Goal: Task Accomplishment & Management: Manage account settings

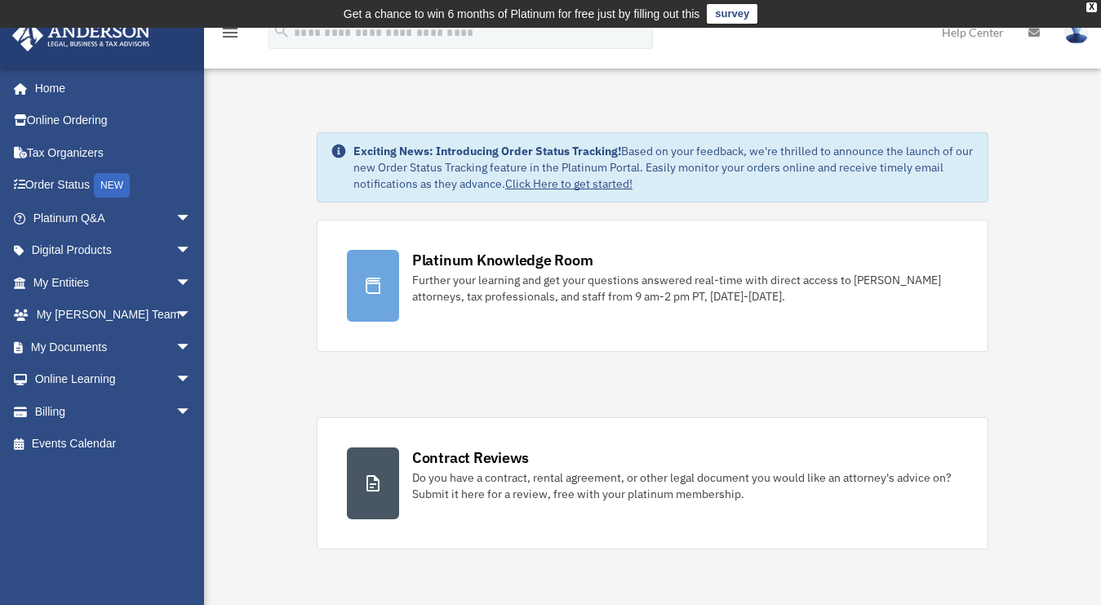
drag, startPoint x: 691, startPoint y: 184, endPoint x: 348, endPoint y: 153, distance: 345.0
click at [348, 153] on div "Exciting News: Introducing Order Status Tracking! Based on your feedback, we're…" at bounding box center [653, 167] width 672 height 70
click at [353, 153] on strong "Exciting News: Introducing Order Status Tracking!" at bounding box center [487, 151] width 268 height 15
drag, startPoint x: 353, startPoint y: 149, endPoint x: 758, endPoint y: 189, distance: 406.8
click at [758, 189] on div "Exciting News: Introducing Order Status Tracking! Based on your feedback, we're…" at bounding box center [663, 167] width 621 height 49
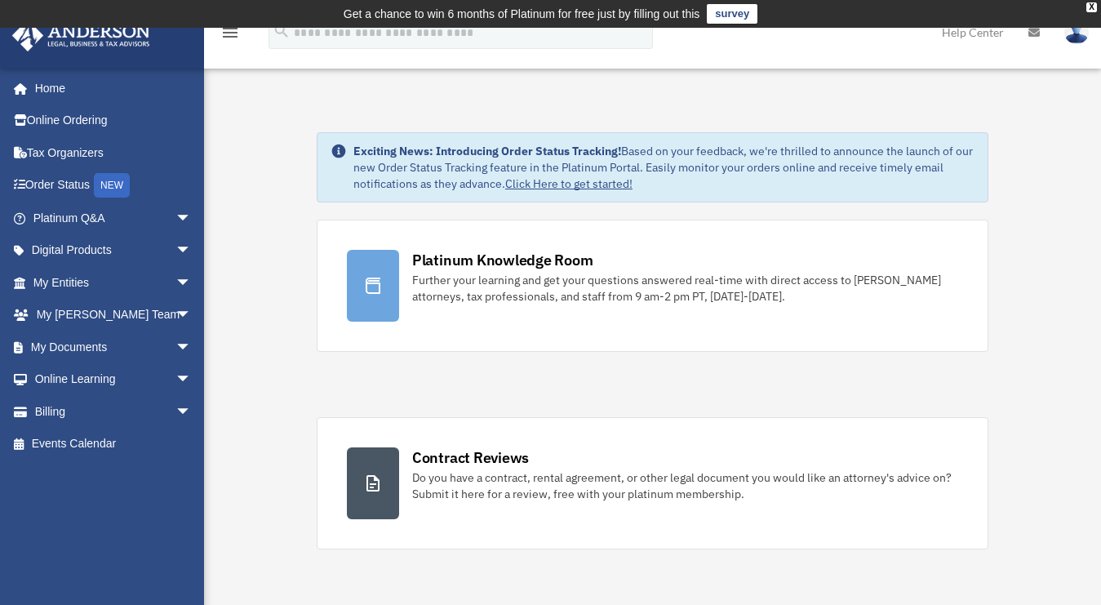
click at [406, 171] on div "Exciting News: Introducing Order Status Tracking! Based on your feedback, we're…" at bounding box center [663, 167] width 621 height 49
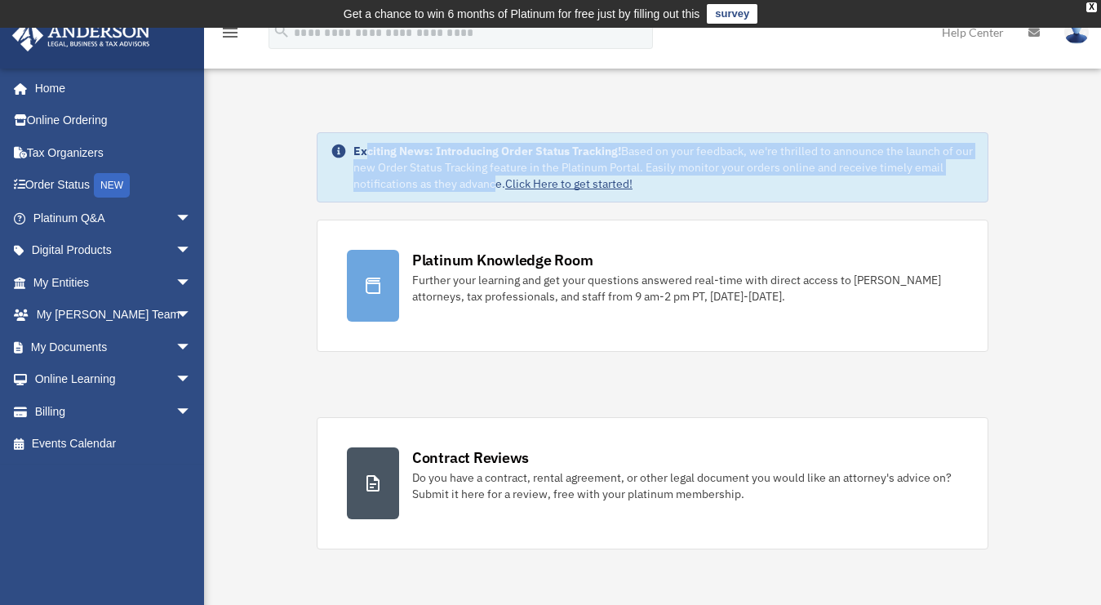
drag, startPoint x: 368, startPoint y: 153, endPoint x: 490, endPoint y: 191, distance: 127.3
click at [490, 191] on div "Exciting News: Introducing Order Status Tracking! Based on your feedback, we're…" at bounding box center [663, 167] width 621 height 49
click at [470, 183] on div "Exciting News: Introducing Order Status Tracking! Based on your feedback, we're…" at bounding box center [663, 167] width 621 height 49
drag, startPoint x: 486, startPoint y: 185, endPoint x: 362, endPoint y: 152, distance: 128.3
click at [362, 152] on div "Exciting News: Introducing Order Status Tracking! Based on your feedback, we're…" at bounding box center [663, 167] width 621 height 49
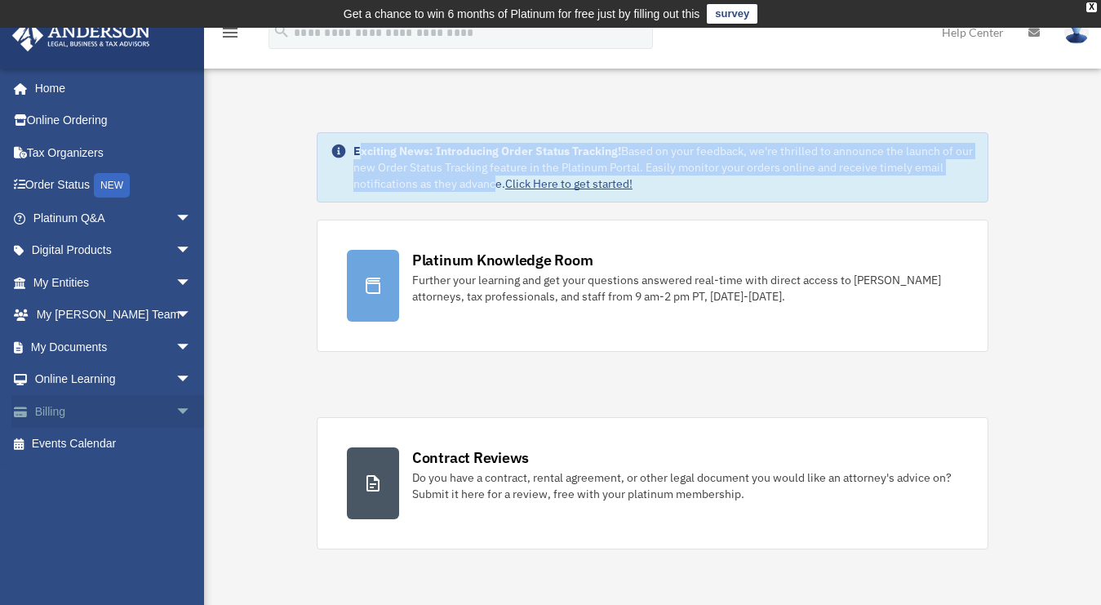
click at [176, 407] on span "arrow_drop_down" at bounding box center [192, 411] width 33 height 33
click at [112, 447] on link "$ Open Invoices" at bounding box center [119, 444] width 193 height 33
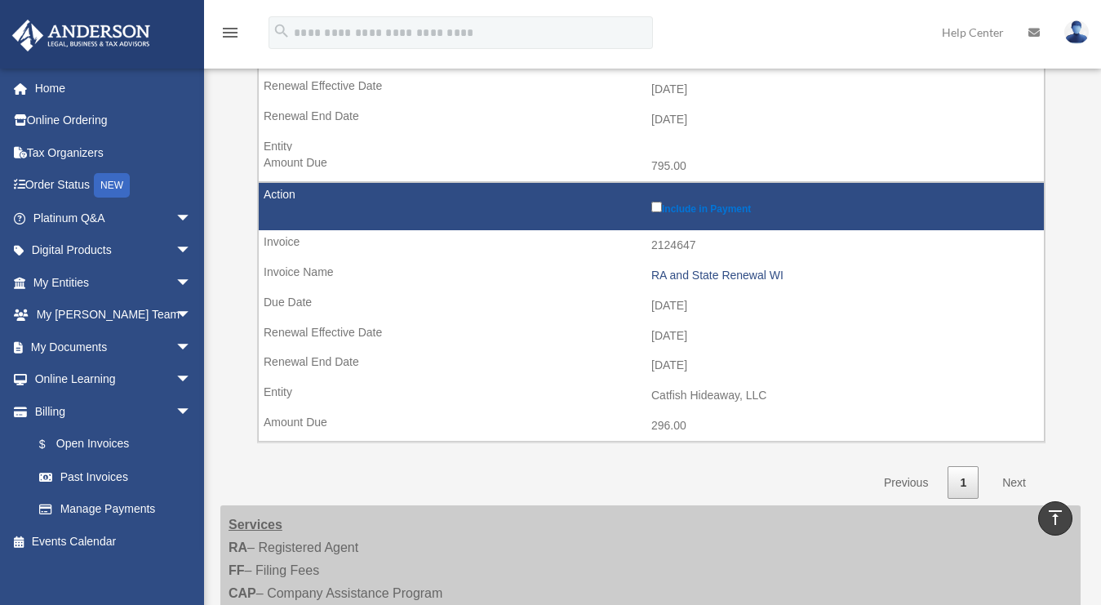
scroll to position [1031, 0]
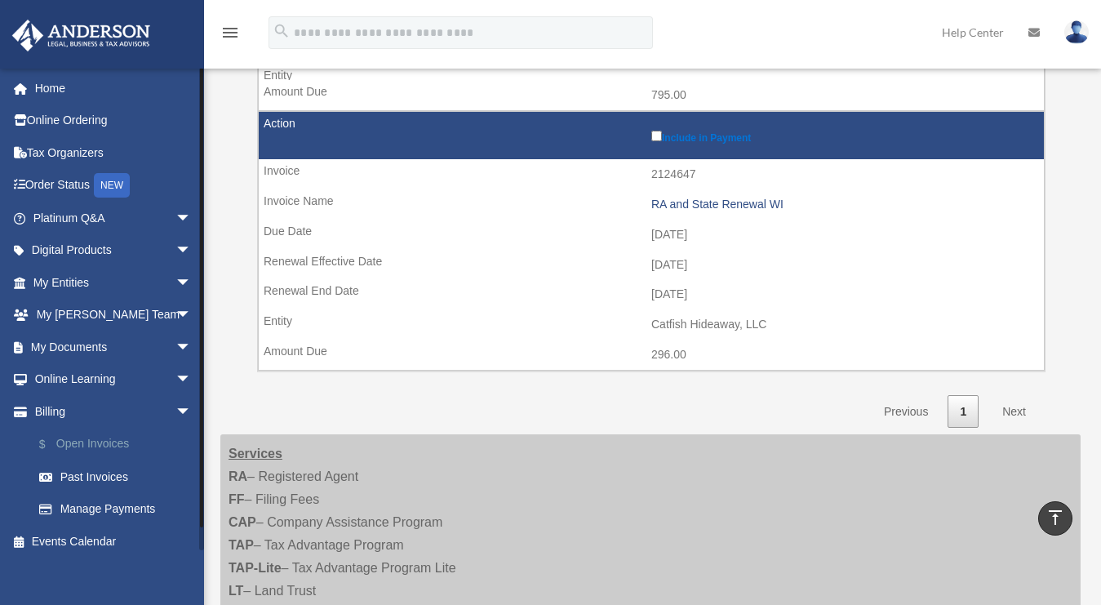
click at [114, 442] on link "$ Open Invoices" at bounding box center [119, 444] width 193 height 33
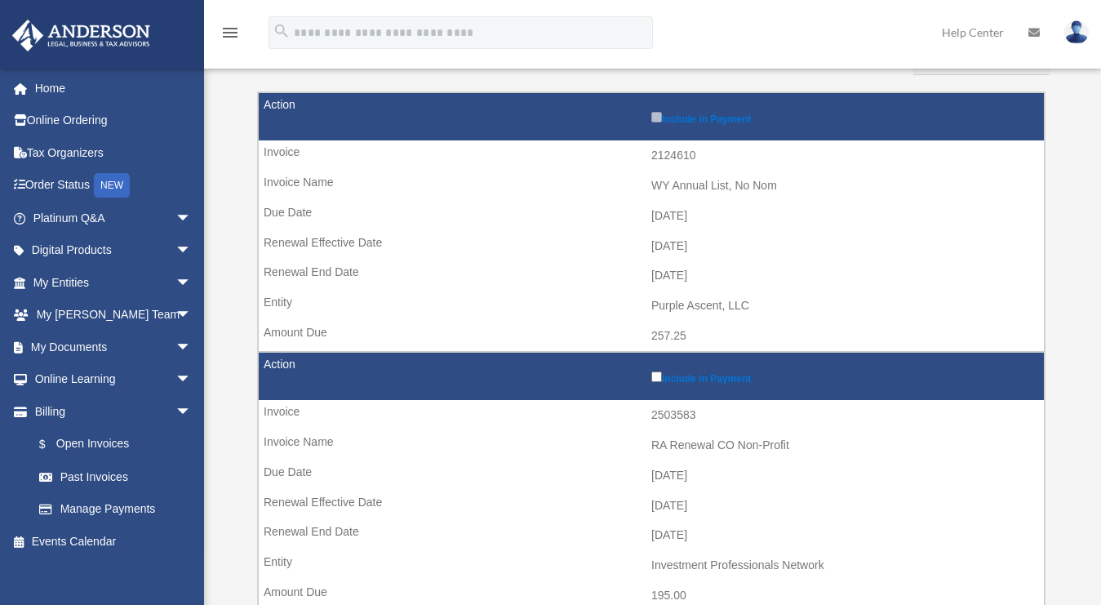
scroll to position [403, 0]
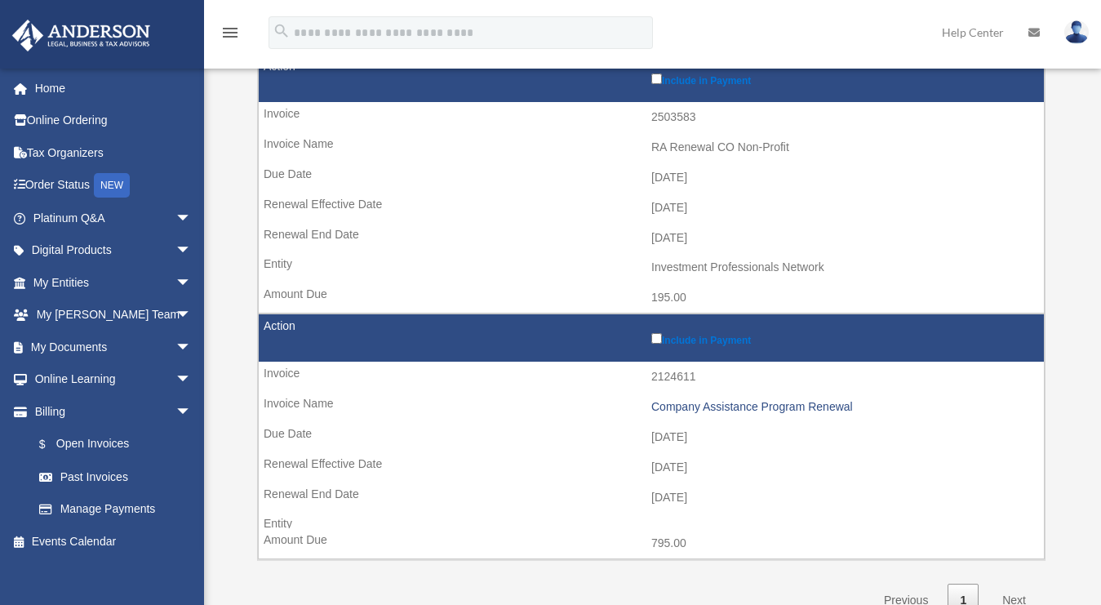
scroll to position [342, 0]
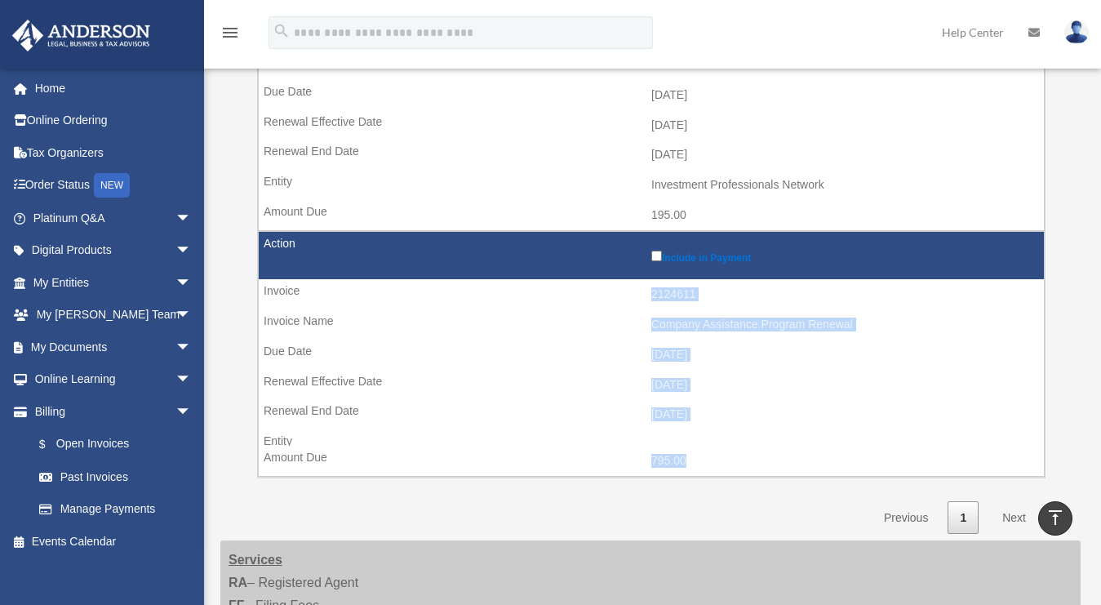
drag, startPoint x: 271, startPoint y: 291, endPoint x: 688, endPoint y: 456, distance: 448.6
click at [688, 456] on tr "Include in Payment 2124611 Company Assistance Program Renewal 2025-08-11 2025-0…" at bounding box center [651, 354] width 787 height 246
click at [692, 456] on td "795.00" at bounding box center [651, 461] width 785 height 31
drag, startPoint x: 711, startPoint y: 459, endPoint x: 262, endPoint y: 301, distance: 475.9
click at [262, 301] on tr "Include in Payment 2124611 Company Assistance Program Renewal 2025-08-11 2025-0…" at bounding box center [651, 354] width 787 height 246
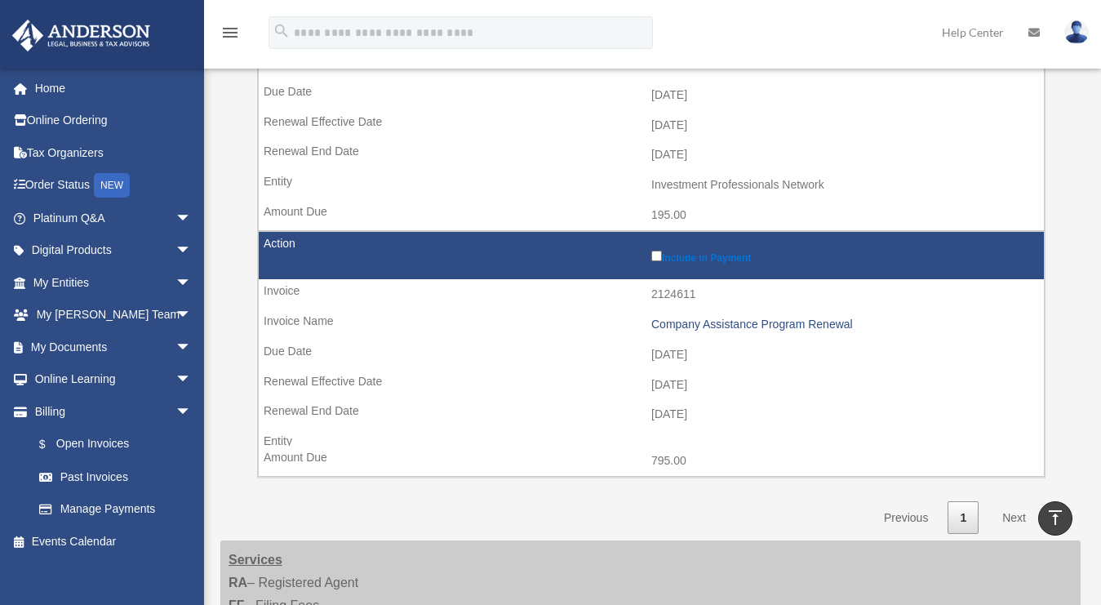
click at [789, 430] on td at bounding box center [651, 437] width 785 height 17
